Goal: Find contact information: Find contact information

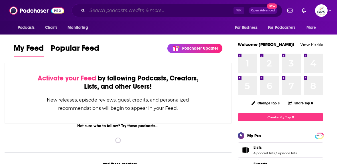
click at [143, 10] on input "Search podcasts, credits, & more..." at bounding box center [160, 10] width 146 height 9
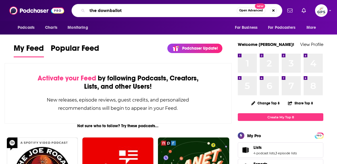
type input "the downballot"
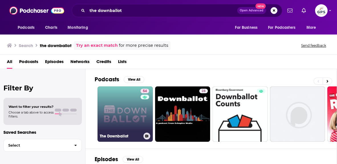
click at [118, 105] on link "54 The Downballot" at bounding box center [125, 113] width 55 height 55
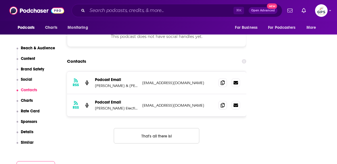
scroll to position [552, 0]
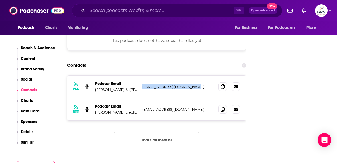
drag, startPoint x: 197, startPoint y: 61, endPoint x: 141, endPoint y: 62, distance: 56.5
click at [141, 76] on div "RSS Podcast Email [PERSON_NAME] & [PERSON_NAME] [EMAIL_ADDRESS][DOMAIN_NAME] [E…" at bounding box center [156, 87] width 179 height 23
copy p "[EMAIL_ADDRESS][DOMAIN_NAME]"
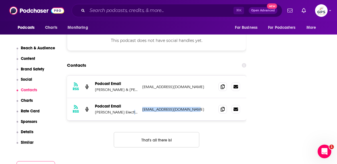
drag, startPoint x: 197, startPoint y: 83, endPoint x: 140, endPoint y: 84, distance: 56.7
click at [140, 98] on div "RSS Podcast Email [PERSON_NAME] Elections [EMAIL_ADDRESS][DOMAIN_NAME] [EMAIL_A…" at bounding box center [156, 109] width 179 height 22
copy div "[EMAIL_ADDRESS][DOMAIN_NAME]"
click at [111, 104] on p "Podcast Email" at bounding box center [116, 106] width 43 height 5
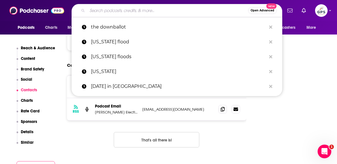
click at [113, 12] on input "Search podcasts, credits, & more..." at bounding box center [167, 10] width 161 height 9
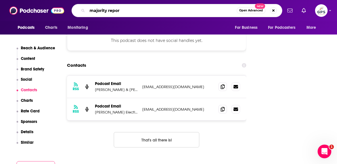
type input "majority report"
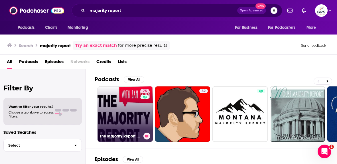
click at [121, 94] on link "75 The Majority Report with [PERSON_NAME]" at bounding box center [125, 113] width 55 height 55
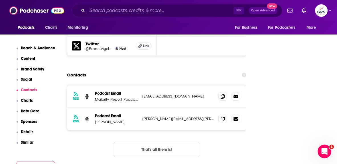
scroll to position [748, 0]
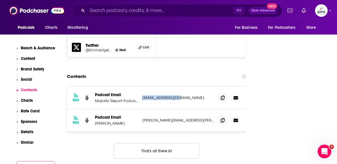
drag, startPoint x: 197, startPoint y: 66, endPoint x: 137, endPoint y: 69, distance: 60.2
click at [0, 0] on div "Podcast Email Majority Report Podcast Email [EMAIL_ADDRESS][DOMAIN_NAME] [EMAIL…" at bounding box center [0, 0] width 0 height 0
click at [197, 95] on p "[EMAIL_ADDRESS][DOMAIN_NAME]" at bounding box center [178, 97] width 72 height 5
drag, startPoint x: 197, startPoint y: 66, endPoint x: 141, endPoint y: 66, distance: 55.9
click at [141, 87] on div "RSS Podcast Email Majority Report Podcast Email [EMAIL_ADDRESS][DOMAIN_NAME] [E…" at bounding box center [156, 98] width 179 height 23
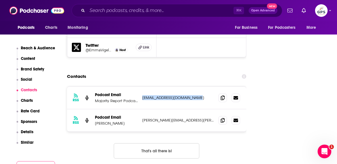
copy p "[EMAIL_ADDRESS][DOMAIN_NAME]"
click at [103, 11] on input "Search podcasts, credits, & more..." at bounding box center [160, 10] width 146 height 9
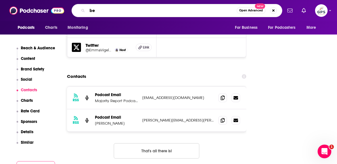
type input "b"
type input "fifth column"
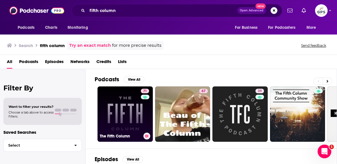
click at [125, 115] on link "71 The Fifth Column" at bounding box center [125, 113] width 55 height 55
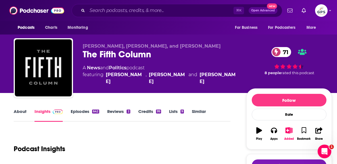
click at [21, 112] on link "About" at bounding box center [20, 115] width 13 height 13
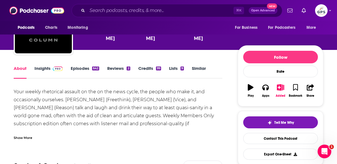
scroll to position [44, 0]
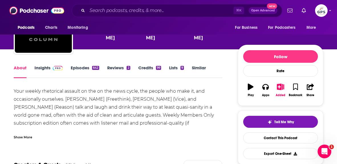
click at [43, 69] on link "Insights" at bounding box center [49, 71] width 28 height 13
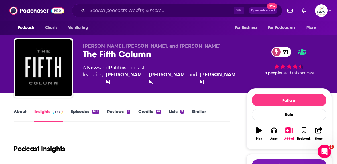
click at [102, 16] on div "⌘ K Open Advanced New" at bounding box center [177, 10] width 211 height 13
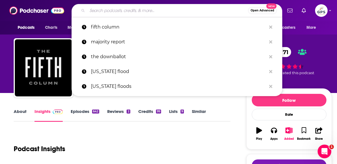
click at [102, 12] on input "Search podcasts, credits, & more..." at bounding box center [167, 10] width 161 height 9
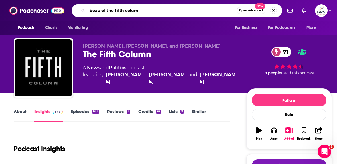
type input "beau of the fifth column"
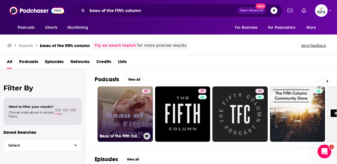
click at [120, 101] on link "67 Beau of The Fifth Column" at bounding box center [125, 113] width 55 height 55
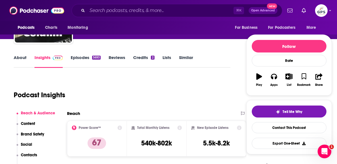
scroll to position [45, 0]
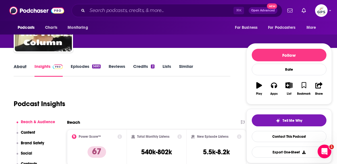
click at [27, 67] on div "About" at bounding box center [24, 70] width 21 height 13
click at [21, 65] on link "About" at bounding box center [20, 70] width 13 height 13
